Goal: Information Seeking & Learning: Learn about a topic

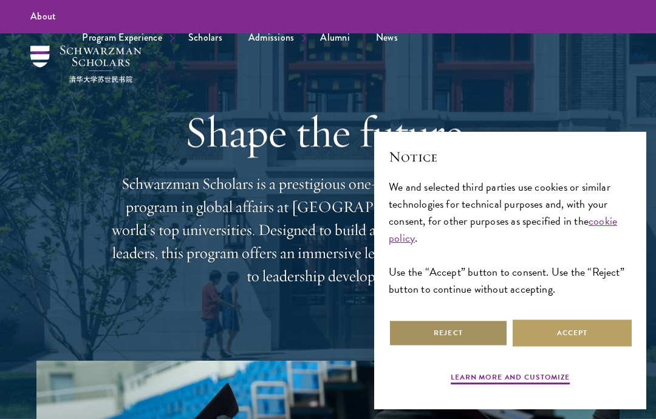
click at [459, 329] on button "Reject" at bounding box center [448, 333] width 119 height 27
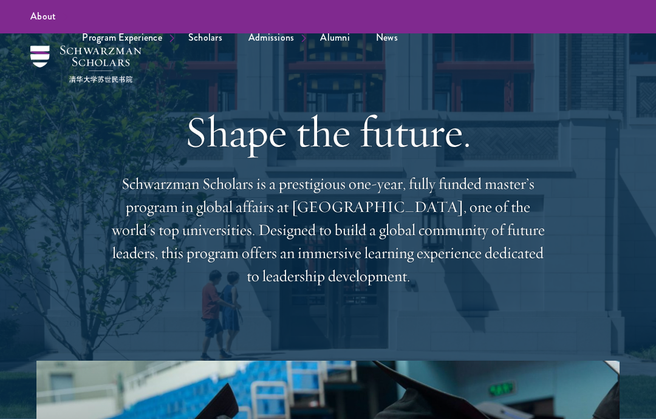
click at [205, 39] on link "Scholars" at bounding box center [205, 37] width 58 height 33
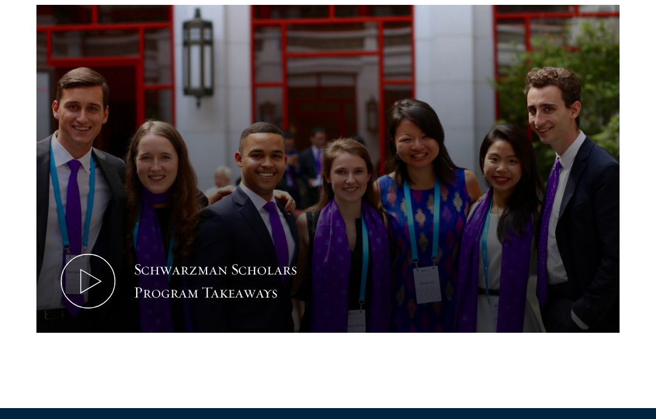
scroll to position [550, 0]
click at [81, 278] on icon at bounding box center [88, 281] width 55 height 55
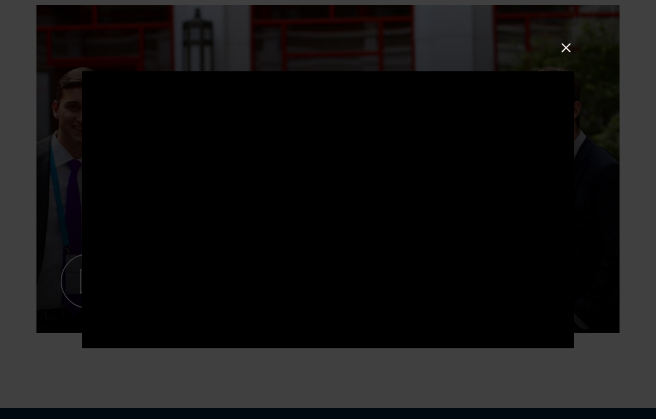
click at [571, 56] on button at bounding box center [566, 48] width 16 height 16
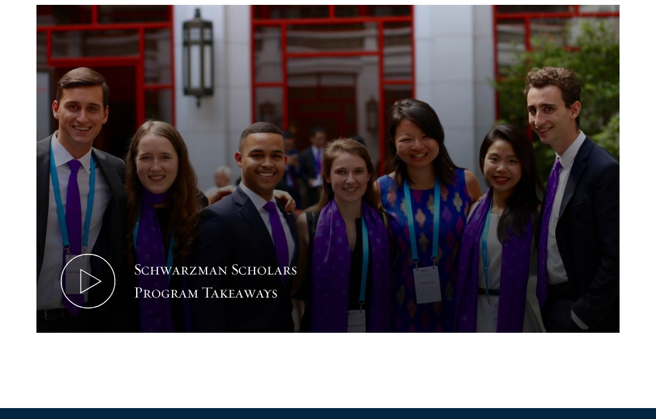
click at [368, 153] on button "Schwarzman Scholars Program Takeaways" at bounding box center [327, 169] width 583 height 328
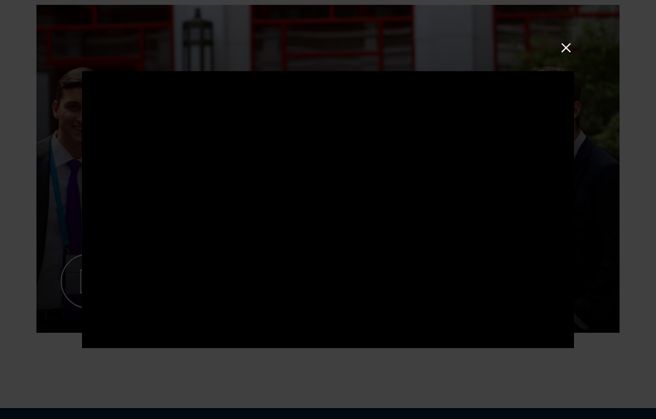
scroll to position [599, 0]
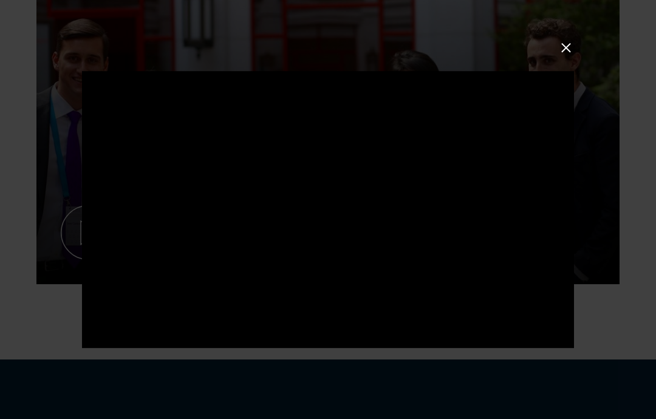
click at [571, 52] on button at bounding box center [566, 48] width 16 height 16
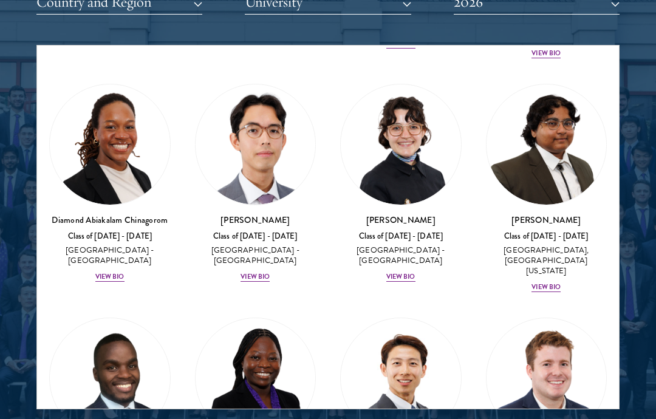
scroll to position [267, 0]
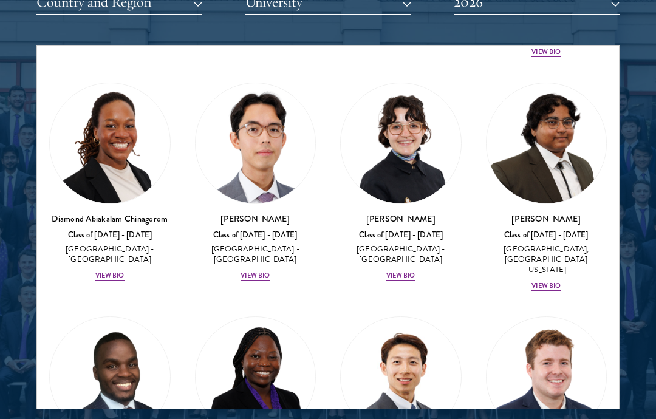
click at [260, 271] on div "View Bio" at bounding box center [255, 276] width 29 height 10
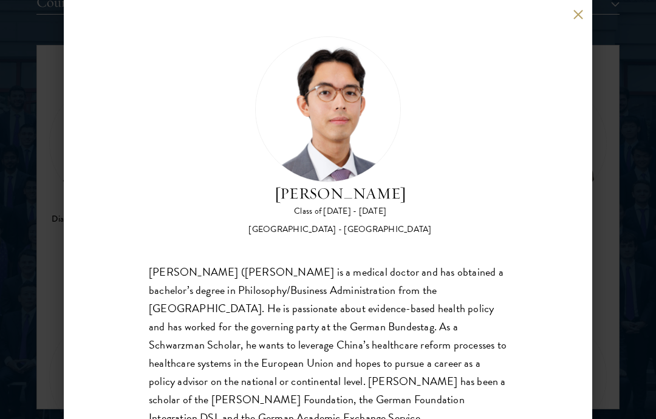
scroll to position [1622, 0]
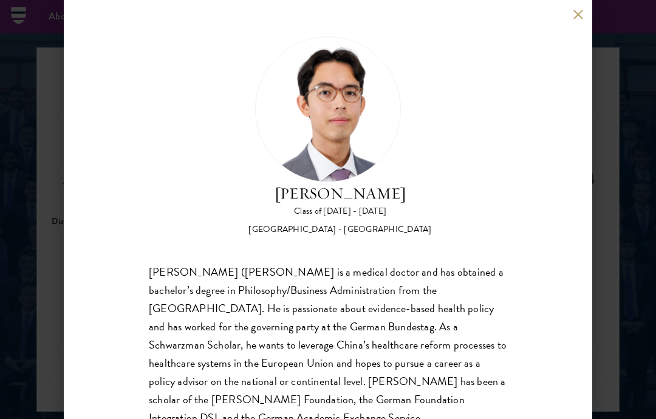
click at [576, 18] on button at bounding box center [578, 14] width 10 height 10
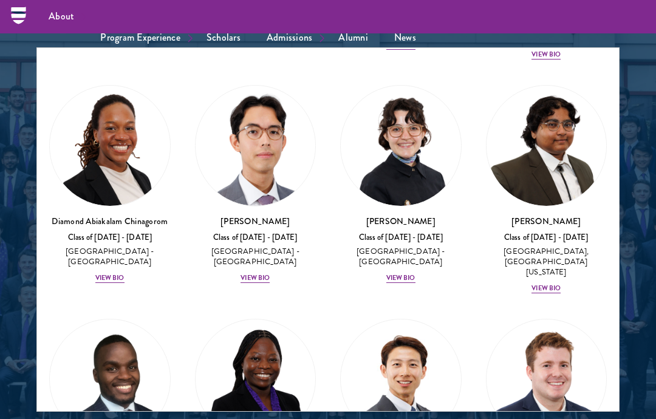
click at [407, 273] on div "View Bio" at bounding box center [400, 278] width 29 height 10
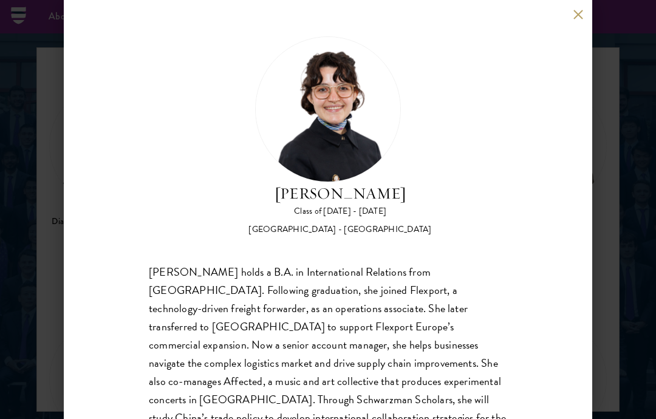
click at [577, 17] on button at bounding box center [578, 14] width 10 height 10
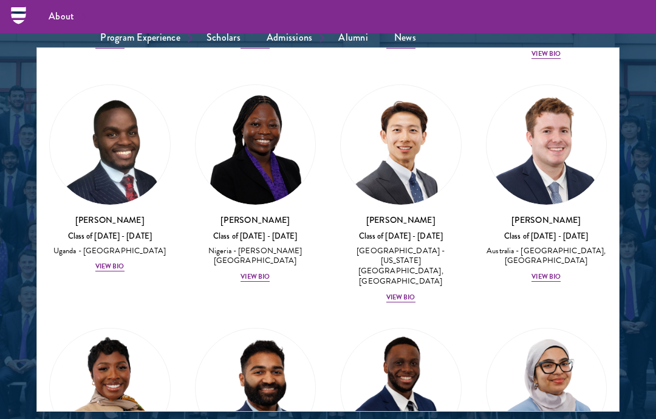
scroll to position [502, 0]
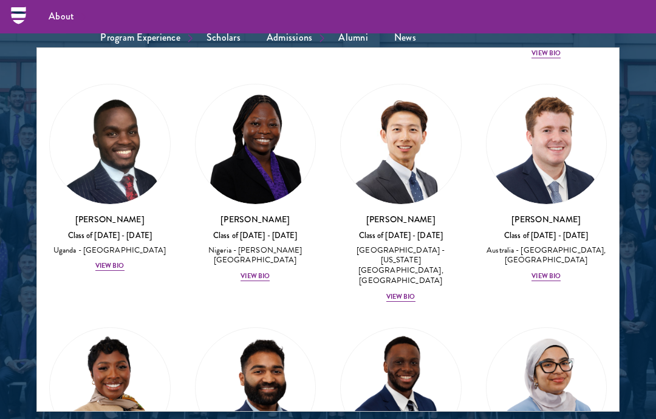
click at [401, 292] on div "View Bio" at bounding box center [400, 297] width 29 height 10
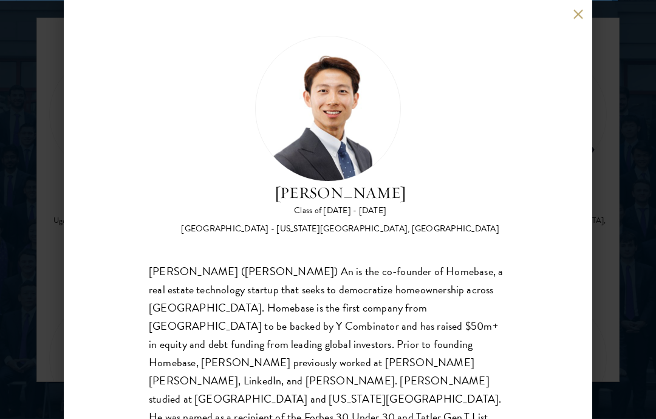
scroll to position [1654, 0]
click at [578, 19] on button at bounding box center [578, 14] width 10 height 10
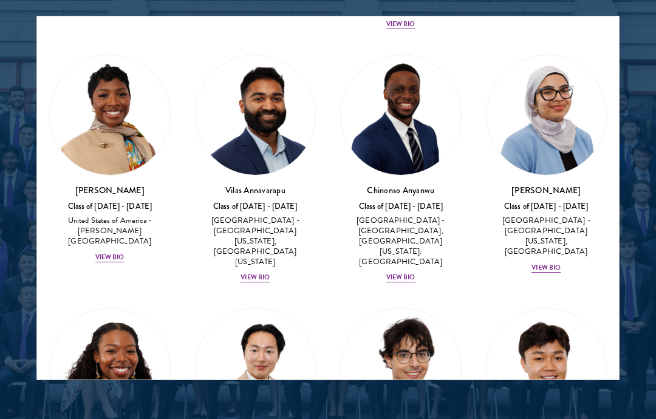
scroll to position [745, 0]
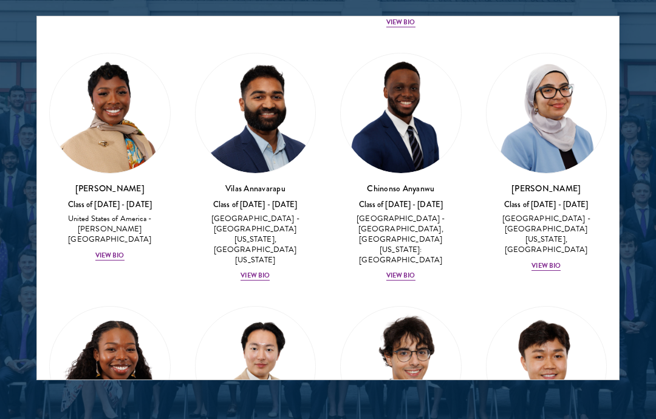
click at [256, 220] on div "[PERSON_NAME] Class of [DATE] - [DATE] [GEOGRAPHIC_DATA] - [GEOGRAPHIC_DATA][US…" at bounding box center [255, 232] width 121 height 100
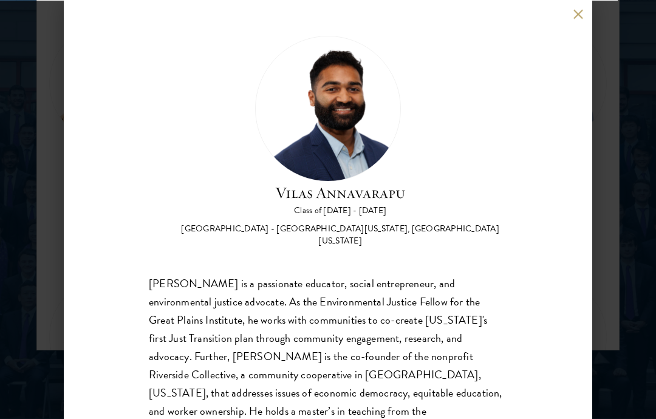
scroll to position [1686, 0]
click at [579, 19] on button at bounding box center [578, 14] width 10 height 10
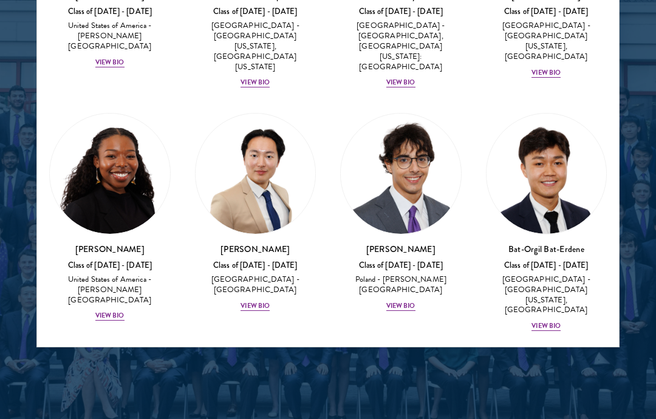
scroll to position [908, 0]
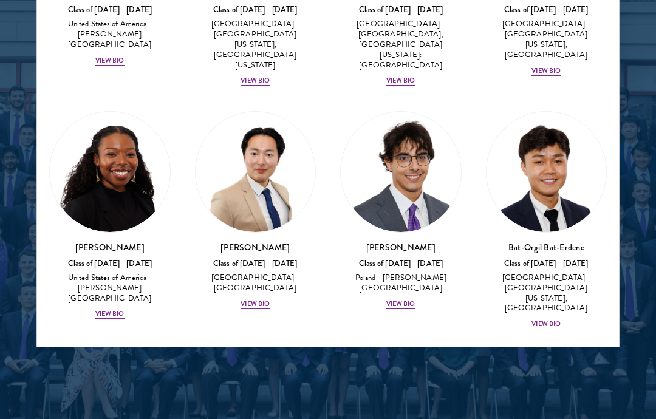
click at [404, 247] on div "[PERSON_NAME] Class of [DATE] - [DATE] [GEOGRAPHIC_DATA] - [PERSON_NAME][GEOGRA…" at bounding box center [400, 275] width 121 height 69
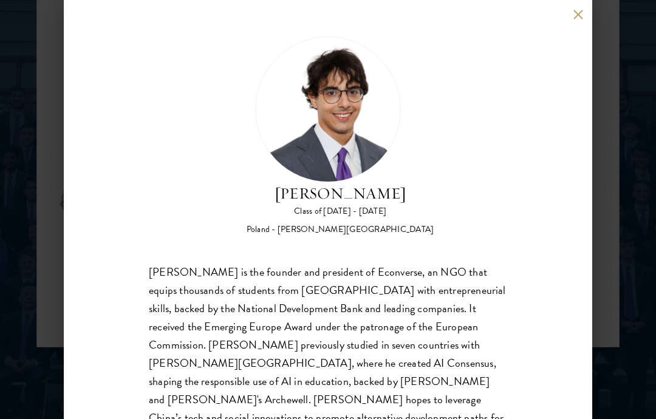
click at [578, 17] on button at bounding box center [578, 14] width 10 height 10
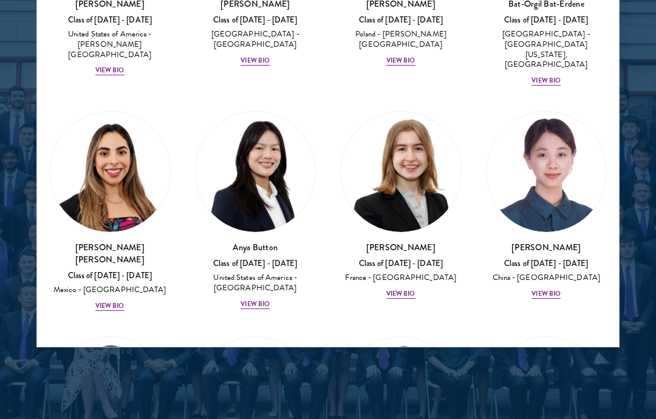
scroll to position [1152, 0]
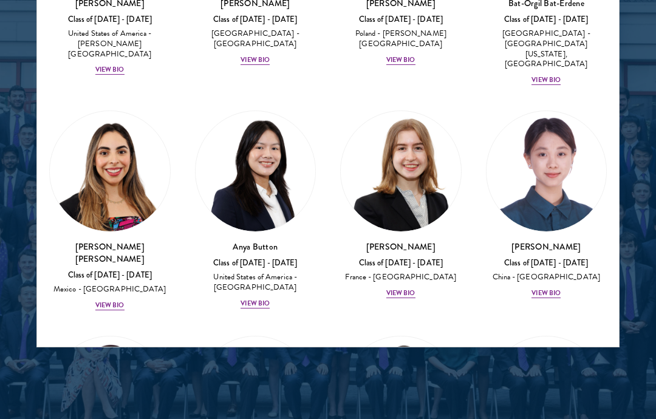
click at [409, 289] on div "View Bio" at bounding box center [400, 294] width 29 height 10
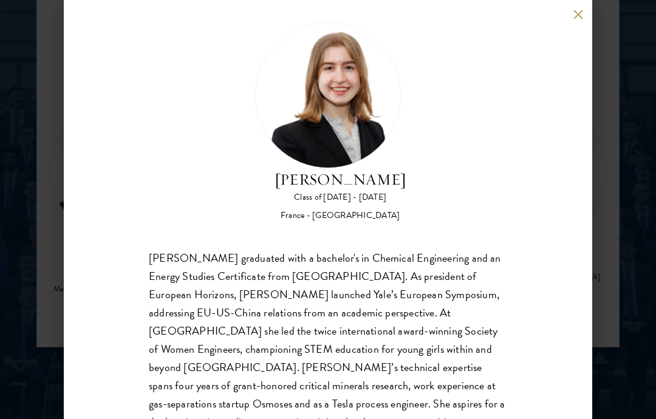
scroll to position [13, 0]
click at [582, 11] on button at bounding box center [578, 14] width 10 height 10
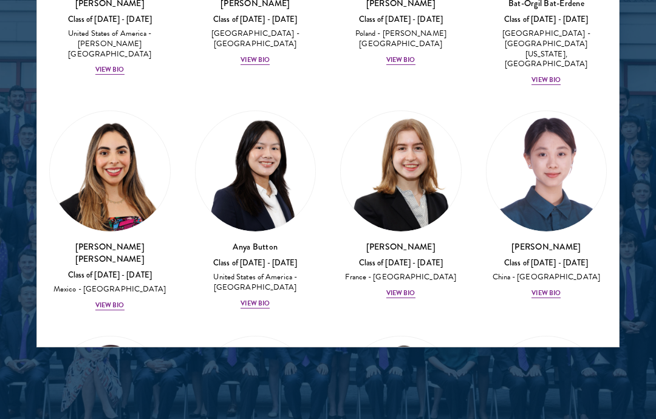
click at [257, 299] on div "View Bio" at bounding box center [255, 304] width 29 height 10
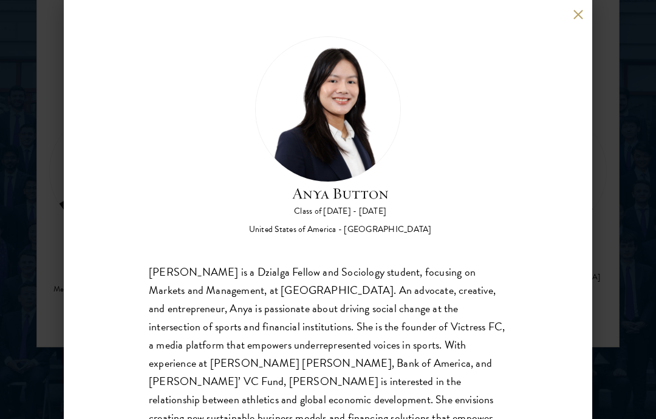
click at [575, 15] on button at bounding box center [578, 14] width 10 height 10
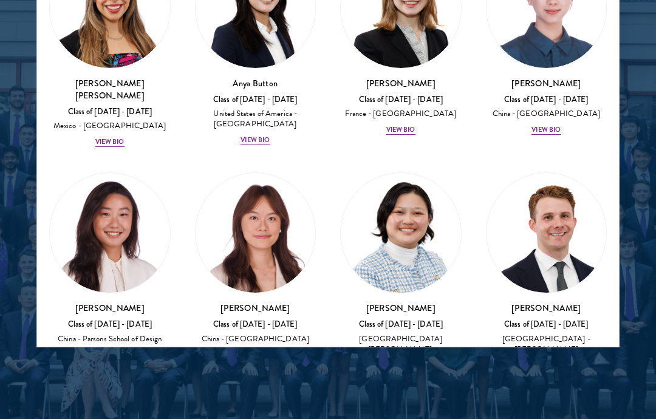
scroll to position [1317, 0]
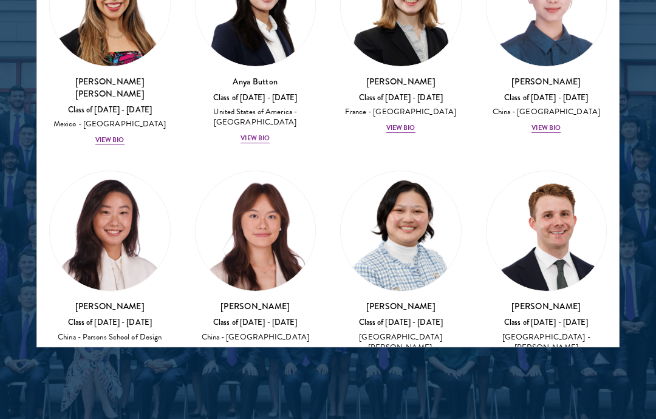
click at [106, 349] on div "View Bio" at bounding box center [109, 354] width 29 height 10
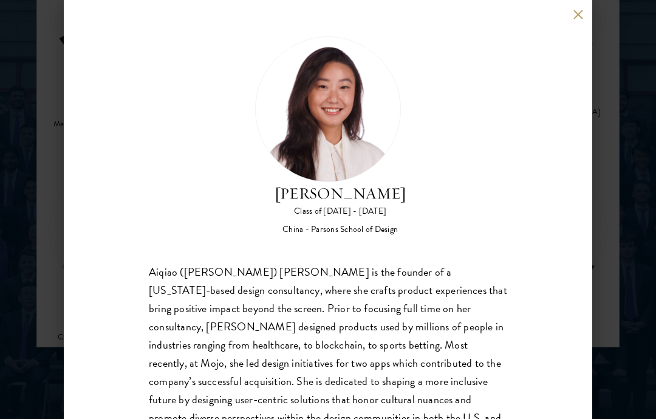
click at [576, 24] on div "[PERSON_NAME] Class of [DATE] - [DATE] China - [PERSON_NAME] School of Design […" at bounding box center [328, 209] width 528 height 419
click at [586, 15] on div "[PERSON_NAME] Class of [DATE] - [DATE] China - [PERSON_NAME] School of Design […" at bounding box center [328, 209] width 528 height 419
click at [582, 16] on button at bounding box center [578, 14] width 10 height 10
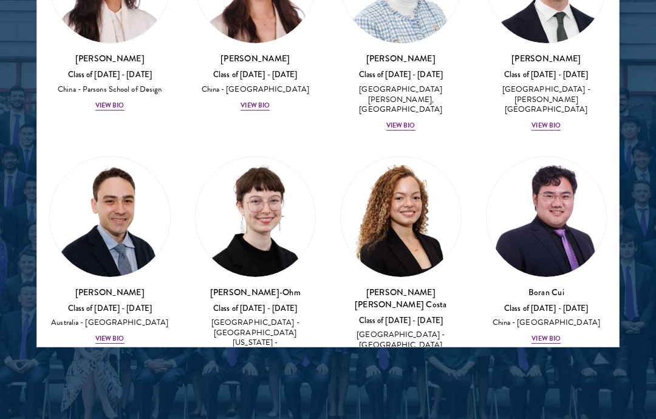
scroll to position [1565, 0]
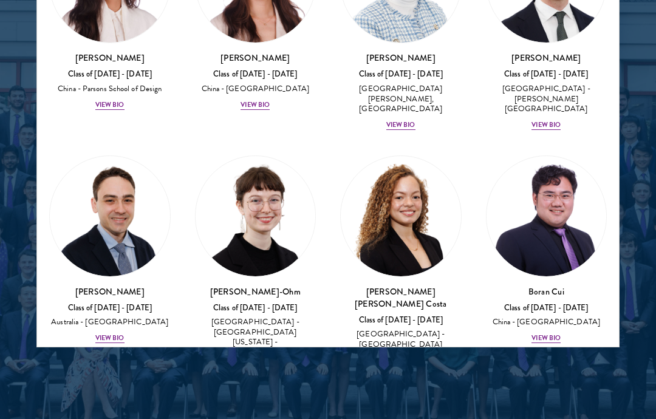
click at [260, 364] on div "View Bio" at bounding box center [255, 369] width 29 height 10
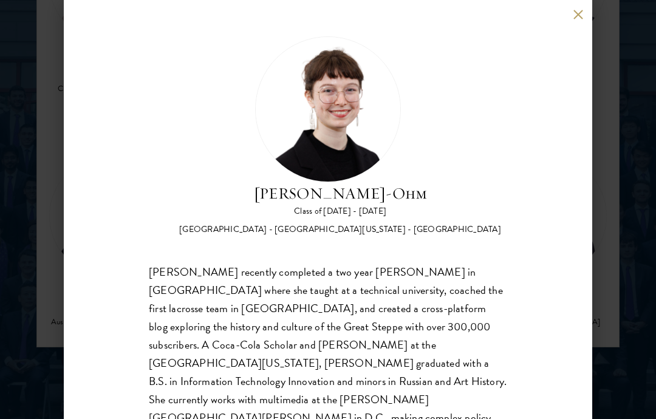
click at [576, 16] on button at bounding box center [578, 14] width 10 height 10
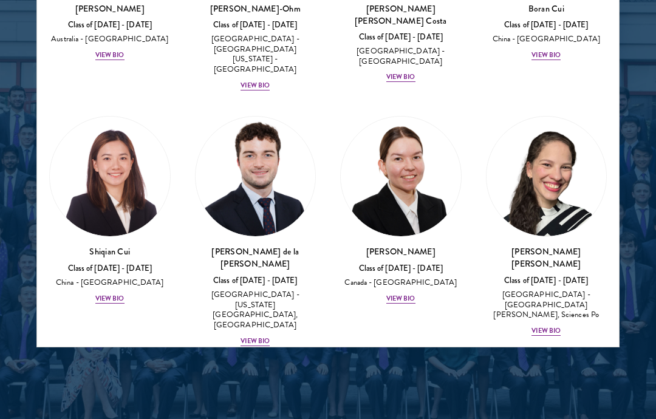
scroll to position [1849, 0]
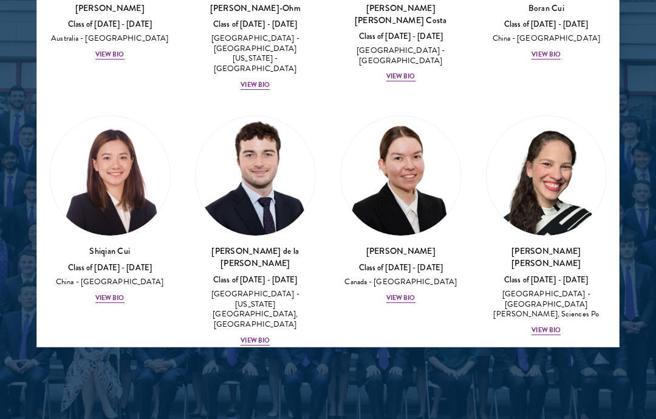
click at [111, 245] on div "[PERSON_NAME] Class of [DATE] - [DATE] [GEOGRAPHIC_DATA] - [GEOGRAPHIC_DATA] Vi…" at bounding box center [109, 274] width 121 height 59
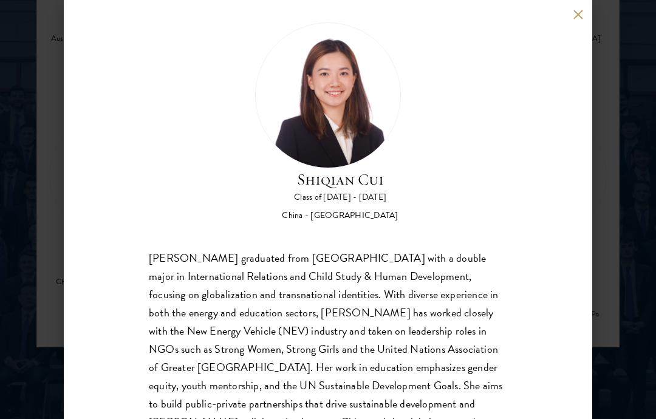
scroll to position [13, 0]
click at [580, 12] on button at bounding box center [578, 14] width 10 height 10
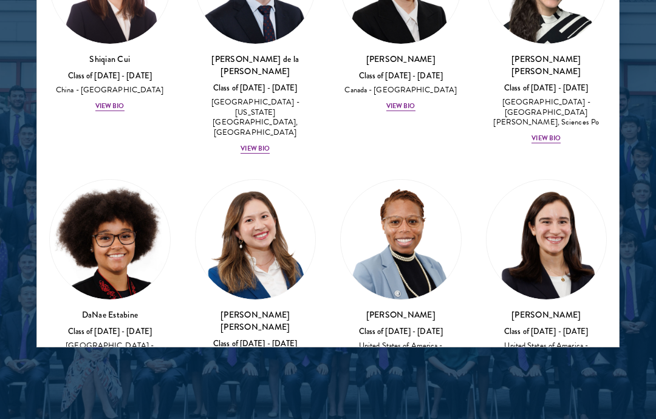
scroll to position [2042, 0]
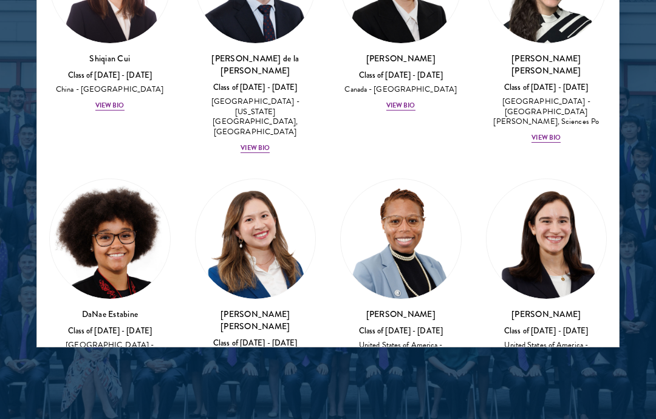
click at [548, 308] on div "[PERSON_NAME] Class of [DATE] - [DATE] [GEOGRAPHIC_DATA] - [GEOGRAPHIC_DATA] Vi…" at bounding box center [546, 342] width 121 height 69
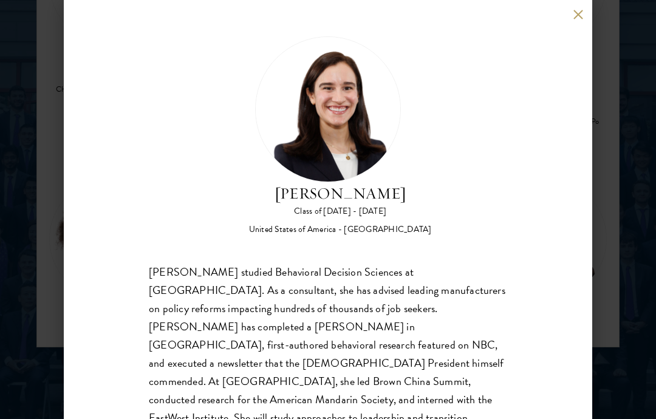
click at [575, 16] on button at bounding box center [578, 14] width 10 height 10
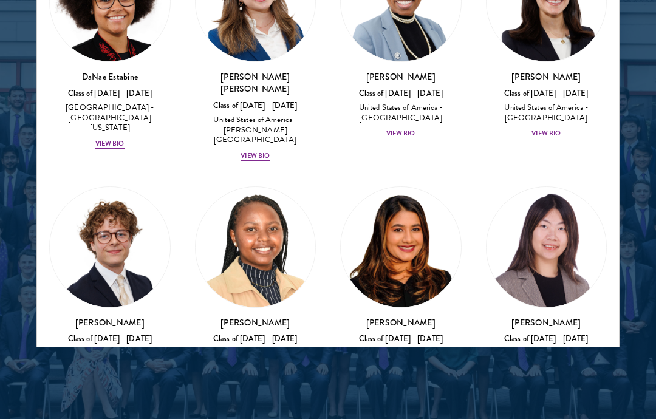
scroll to position [2283, 0]
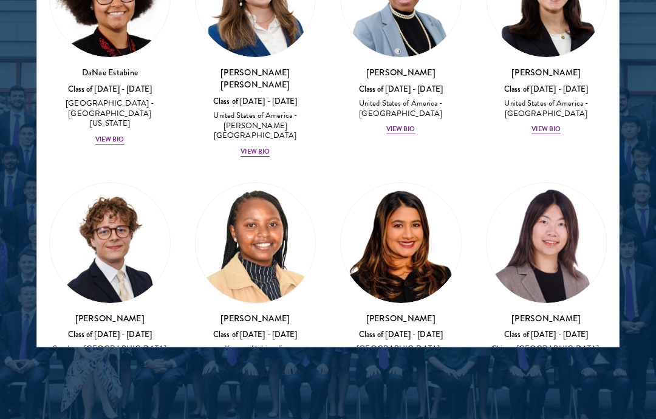
click at [411, 419] on div "View Bio" at bounding box center [400, 426] width 29 height 10
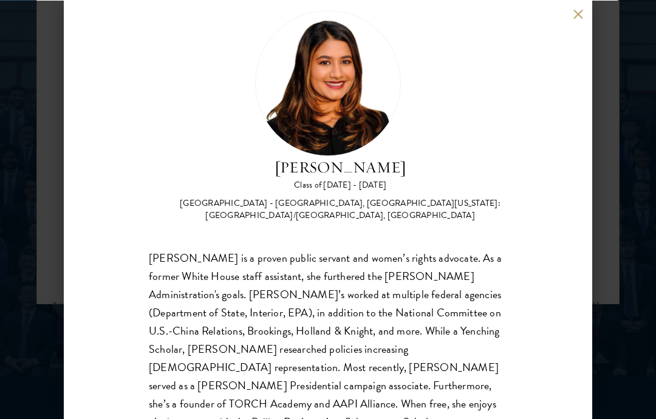
scroll to position [1733, 0]
click at [583, 12] on button at bounding box center [578, 14] width 10 height 10
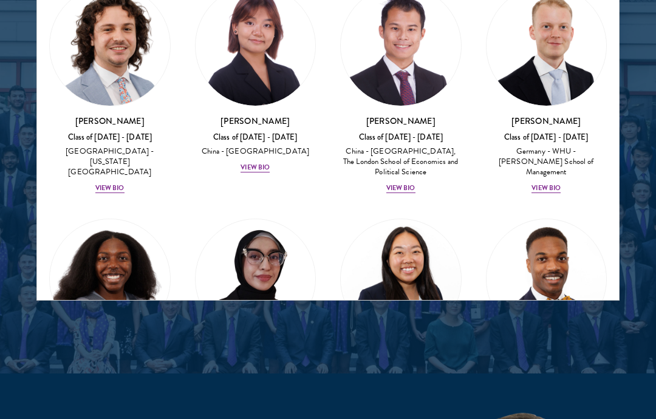
scroll to position [2943, 0]
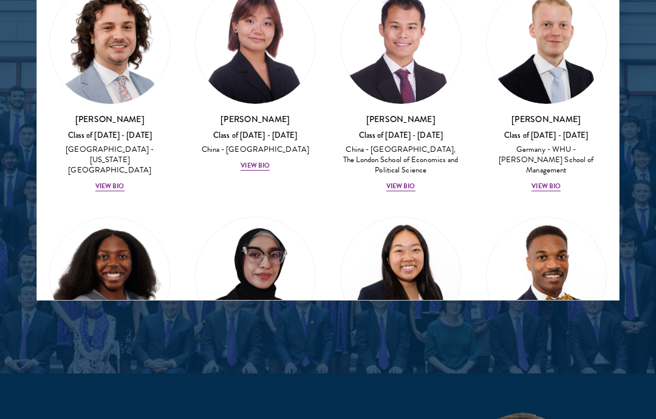
click at [409, 346] on div "[PERSON_NAME] Class of [DATE] - [DATE] [GEOGRAPHIC_DATA] - [US_STATE][GEOGRAPHI…" at bounding box center [400, 396] width 121 height 100
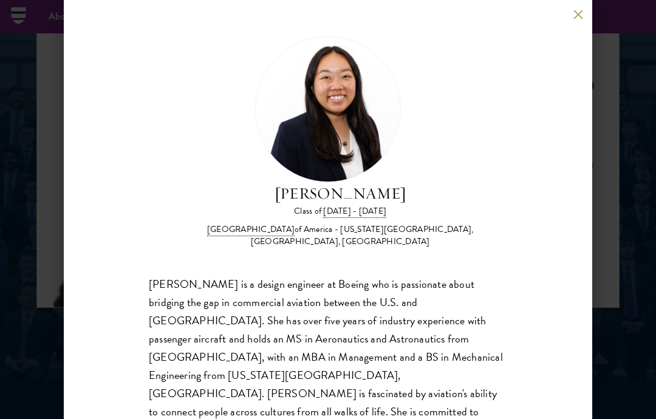
scroll to position [1725, 0]
click at [583, 13] on button at bounding box center [578, 14] width 10 height 10
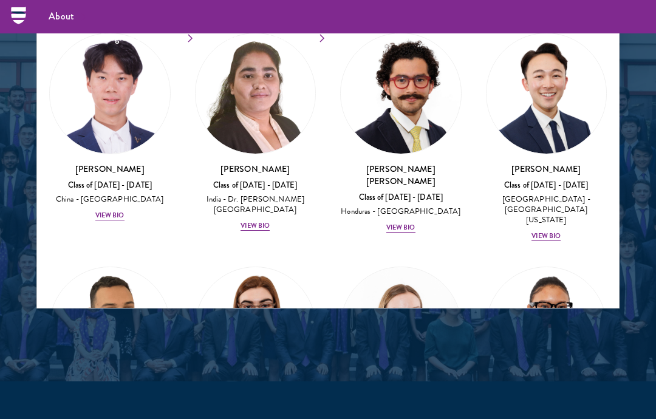
scroll to position [3388, 0]
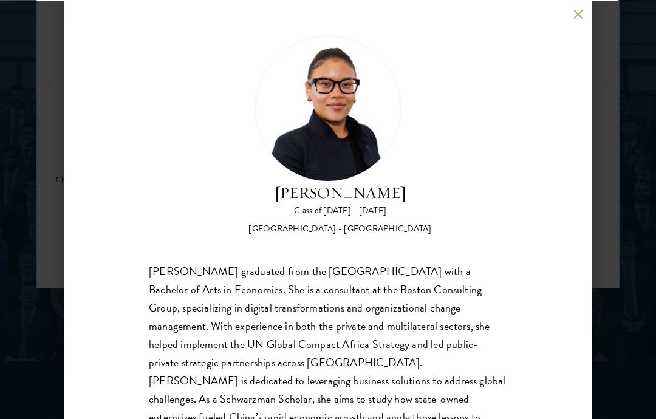
scroll to position [1746, 0]
click at [583, 13] on button at bounding box center [578, 14] width 10 height 10
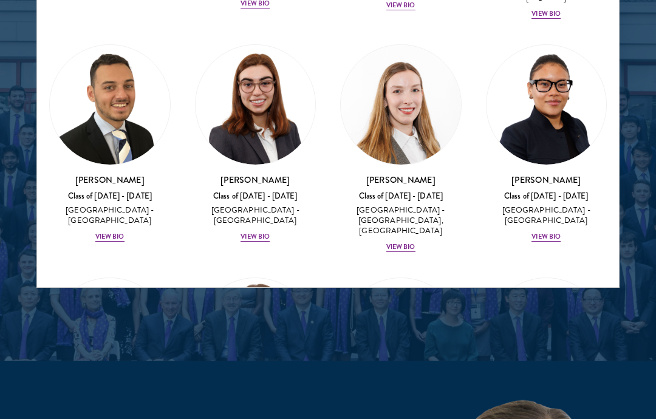
scroll to position [3591, 0]
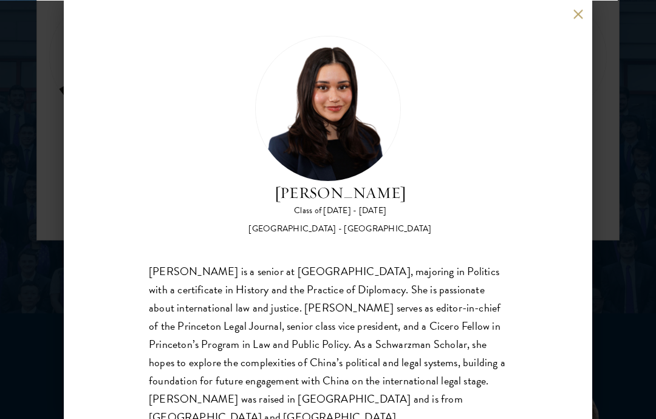
scroll to position [1796, 0]
click at [578, 19] on button at bounding box center [578, 14] width 10 height 10
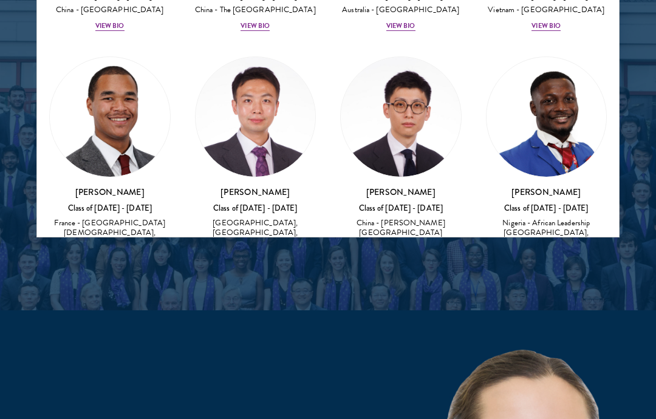
scroll to position [4688, 0]
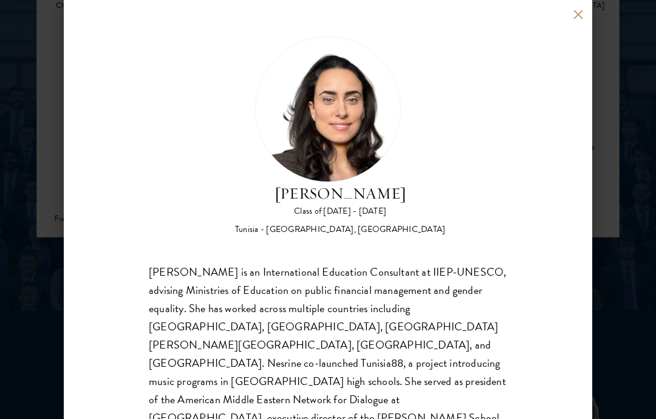
click at [578, 16] on button at bounding box center [578, 14] width 10 height 10
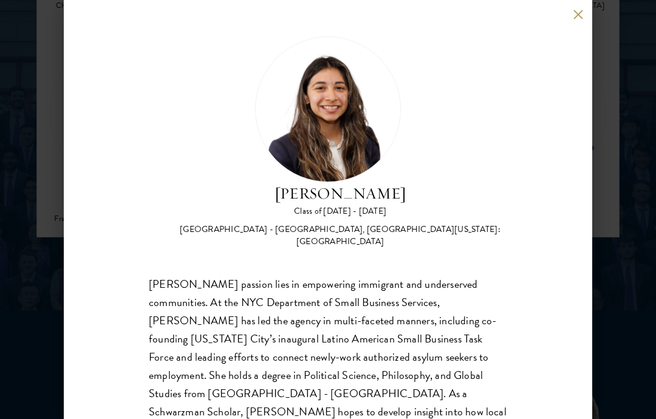
click at [574, 16] on button at bounding box center [578, 14] width 10 height 10
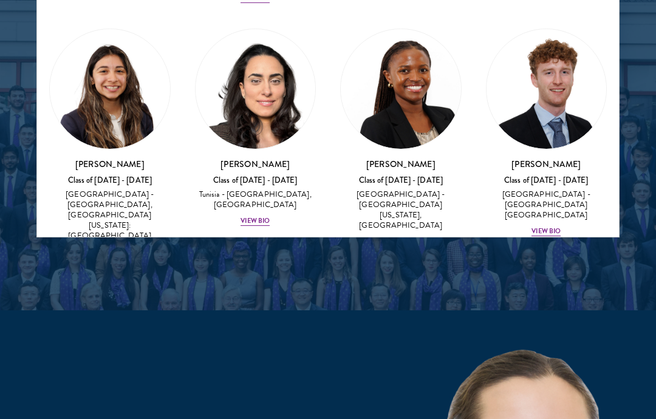
scroll to position [4956, 0]
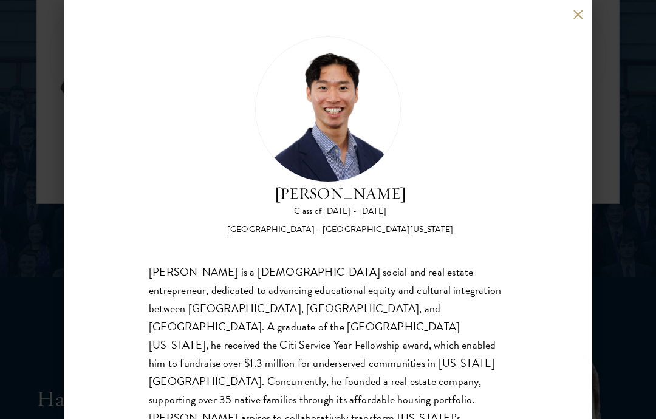
scroll to position [1833, 0]
click at [581, 12] on button at bounding box center [578, 14] width 10 height 10
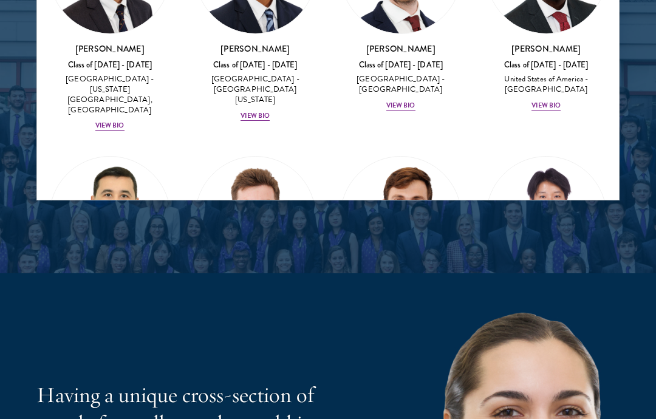
scroll to position [7168, 0]
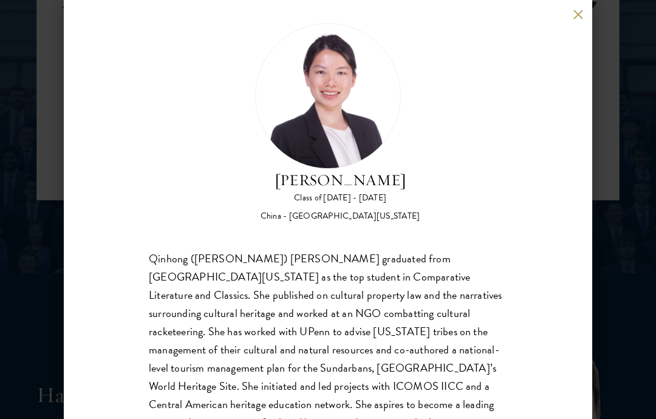
scroll to position [13, 0]
click at [581, 15] on button at bounding box center [578, 14] width 10 height 10
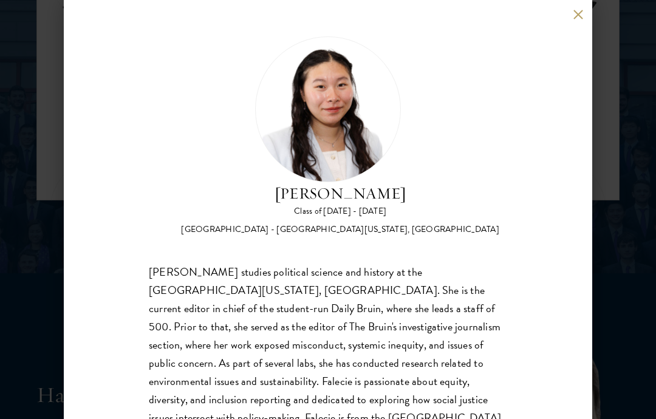
click at [580, 14] on button at bounding box center [578, 14] width 10 height 10
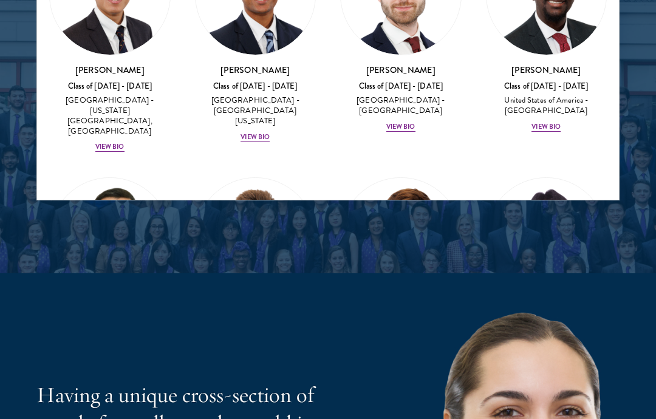
scroll to position [7138, 0]
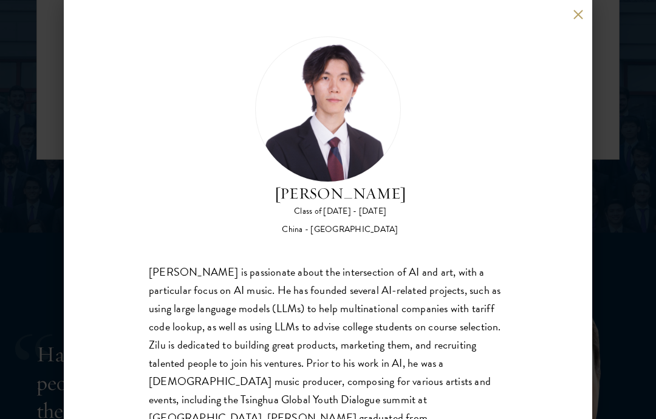
scroll to position [1877, 0]
click at [578, 18] on button at bounding box center [578, 14] width 10 height 10
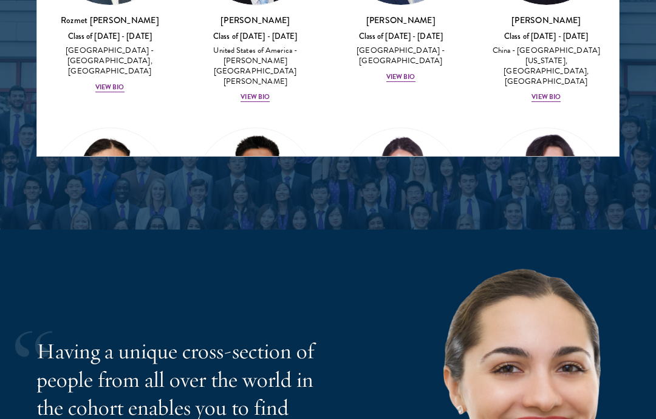
scroll to position [7399, 0]
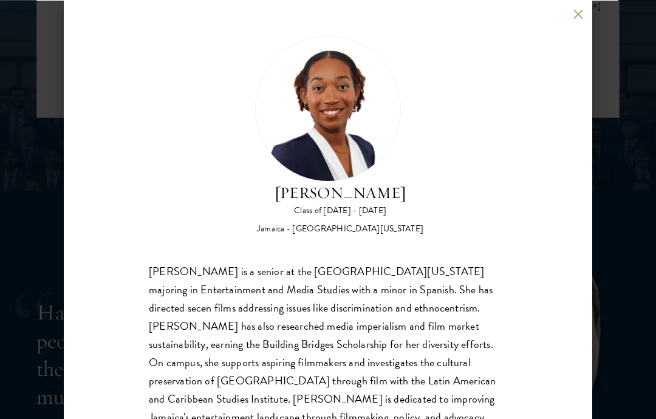
scroll to position [1920, 0]
click at [581, 13] on button at bounding box center [578, 14] width 10 height 10
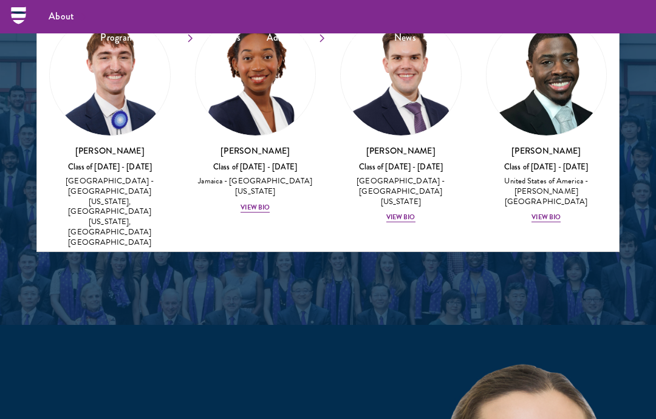
scroll to position [7845, 0]
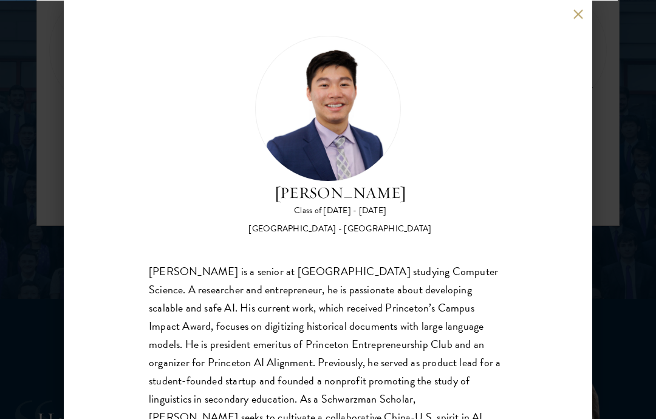
scroll to position [1808, 0]
click at [574, 19] on button at bounding box center [578, 14] width 10 height 10
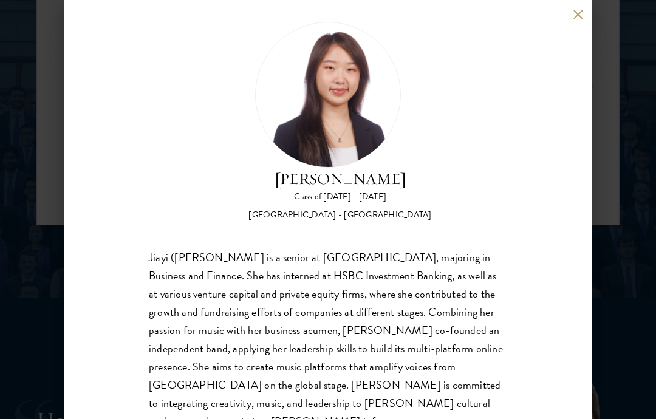
scroll to position [13, 0]
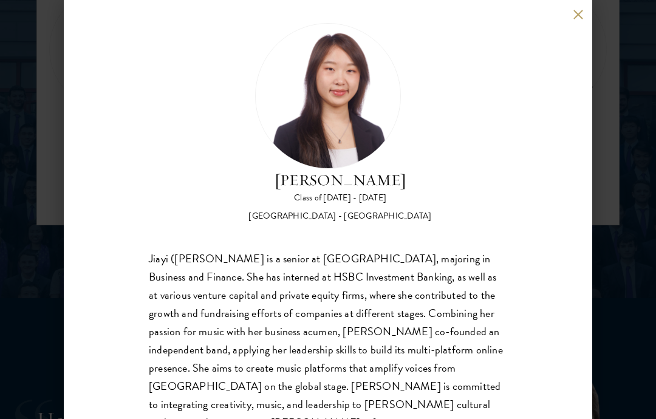
click at [580, 9] on button at bounding box center [578, 14] width 10 height 10
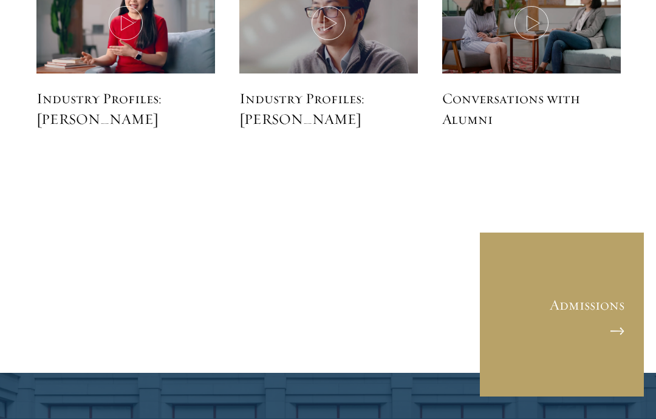
scroll to position [2731, 0]
